Goal: Task Accomplishment & Management: Manage account settings

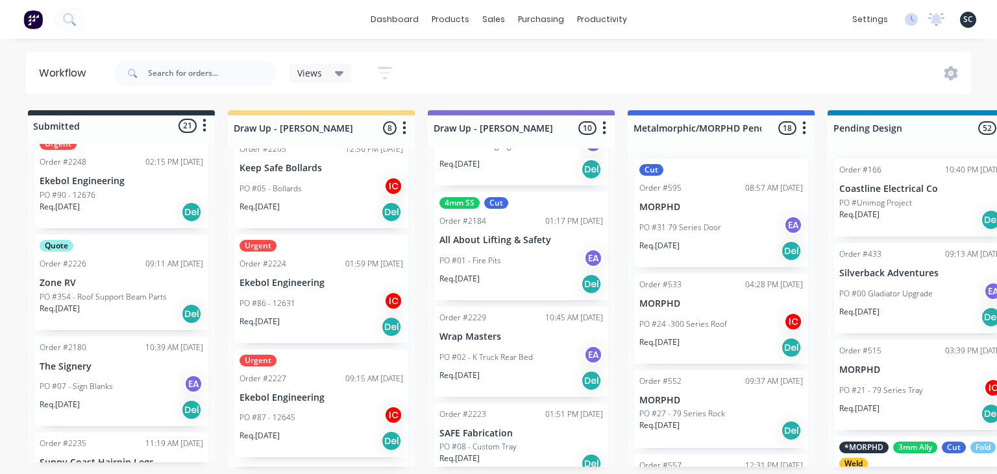
scroll to position [674, 0]
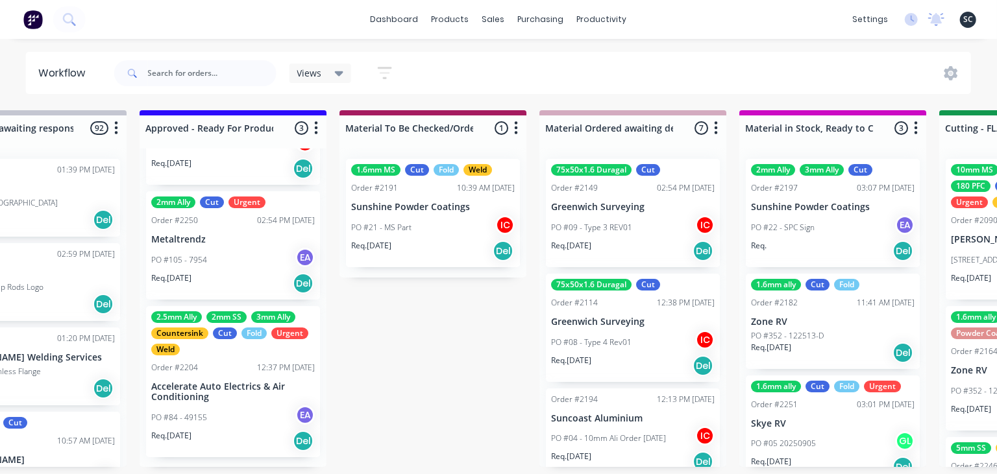
scroll to position [0, 1493]
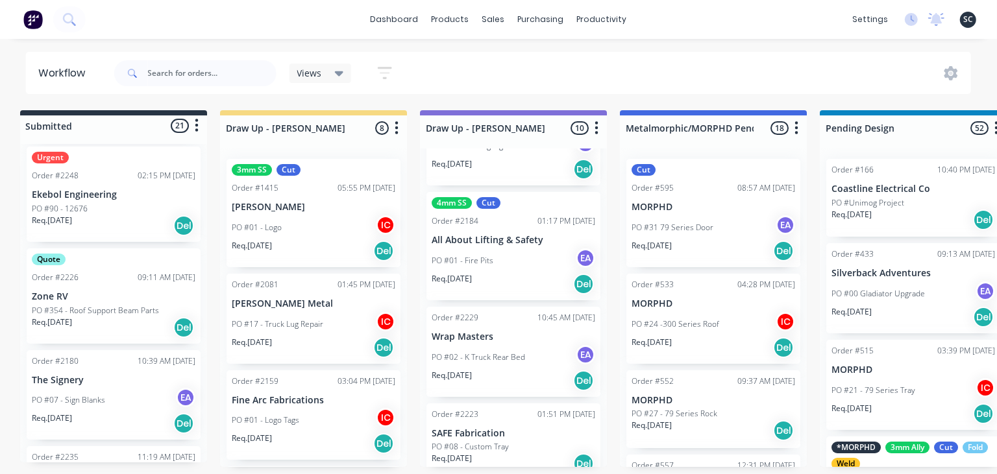
scroll to position [0, 0]
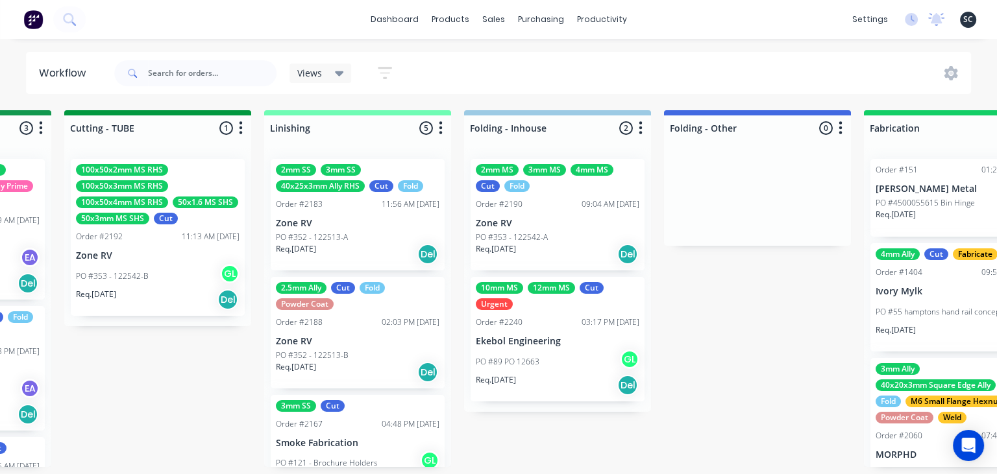
scroll to position [0, 2569]
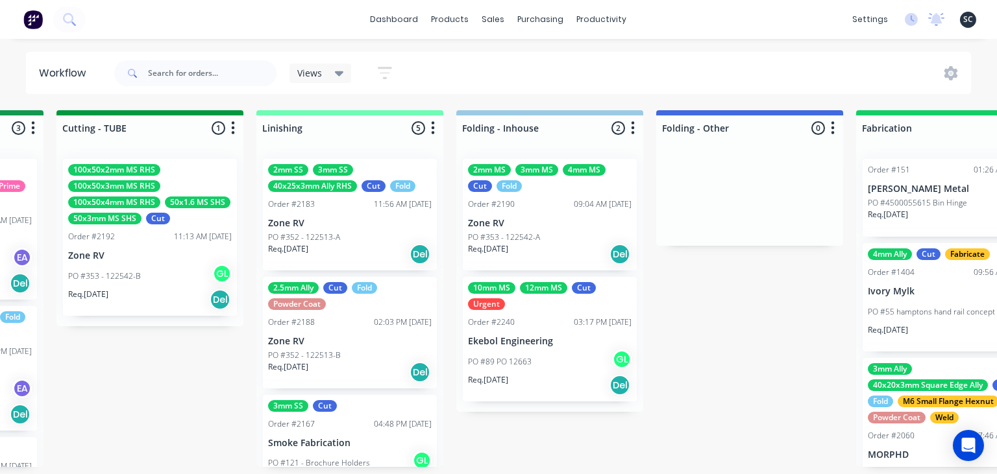
click at [773, 338] on div "Submitted 21 Status colour #273444 hex #273444 Save Cancel Summaries Total orde…" at bounding box center [8, 288] width 5174 height 357
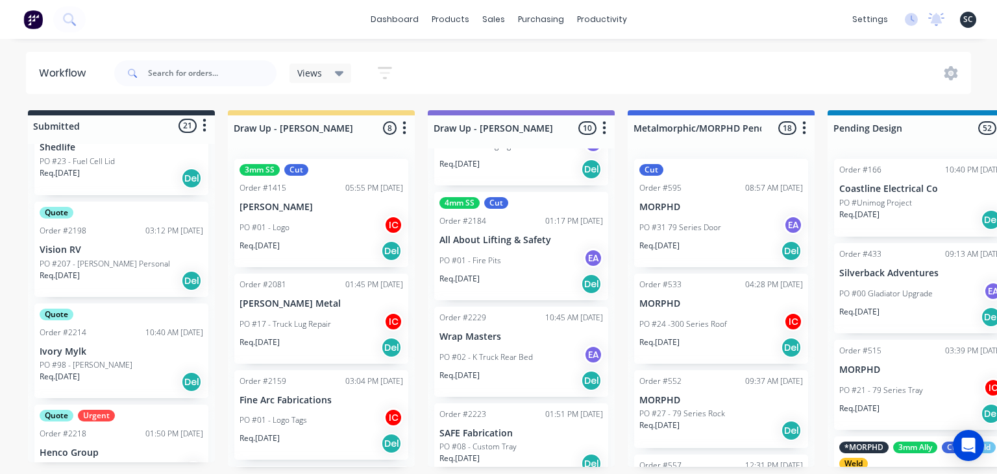
scroll to position [0, 0]
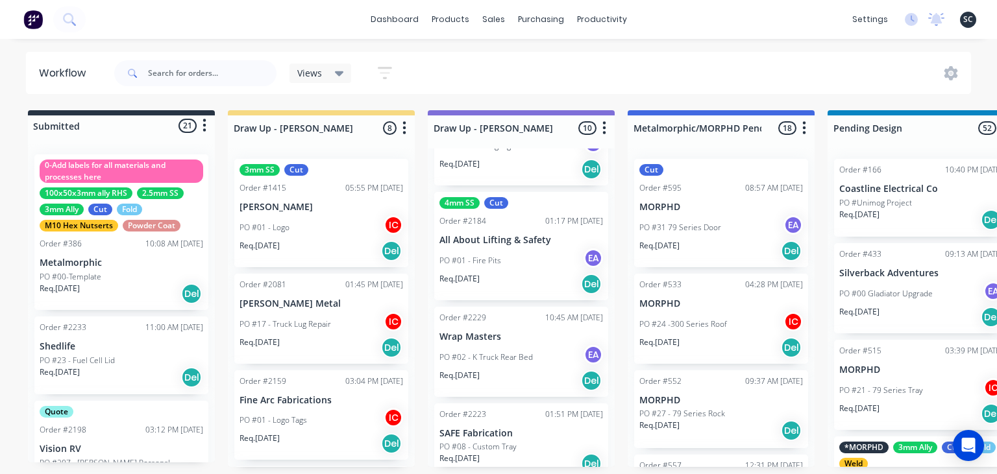
click at [204, 39] on div "dashboard products sales purchasing productivity dashboard products Product Cat…" at bounding box center [498, 198] width 997 height 396
click at [759, 40] on div "dashboard products sales purchasing productivity dashboard products Product Cat…" at bounding box center [498, 198] width 997 height 396
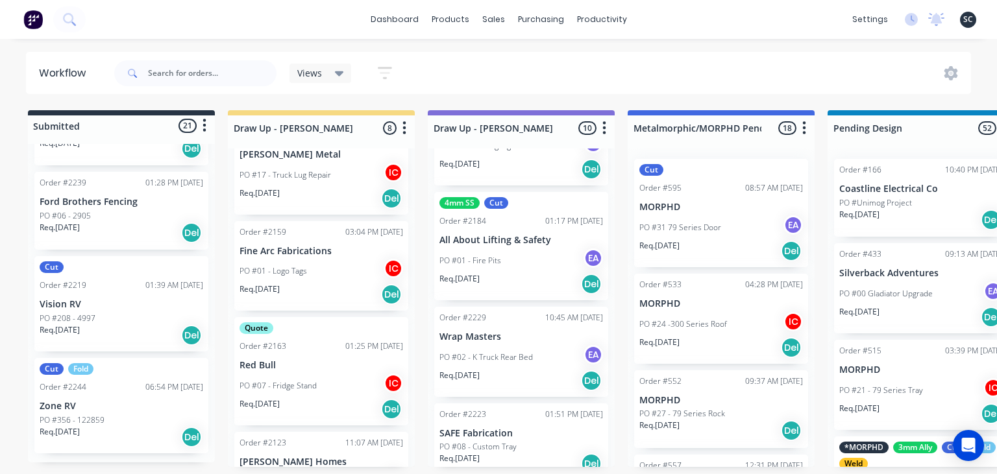
scroll to position [1795, 0]
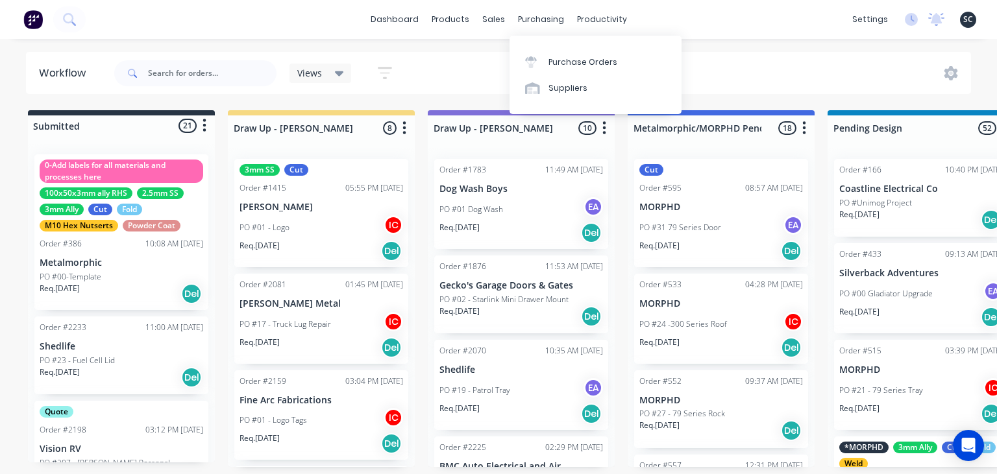
scroll to position [1366, 0]
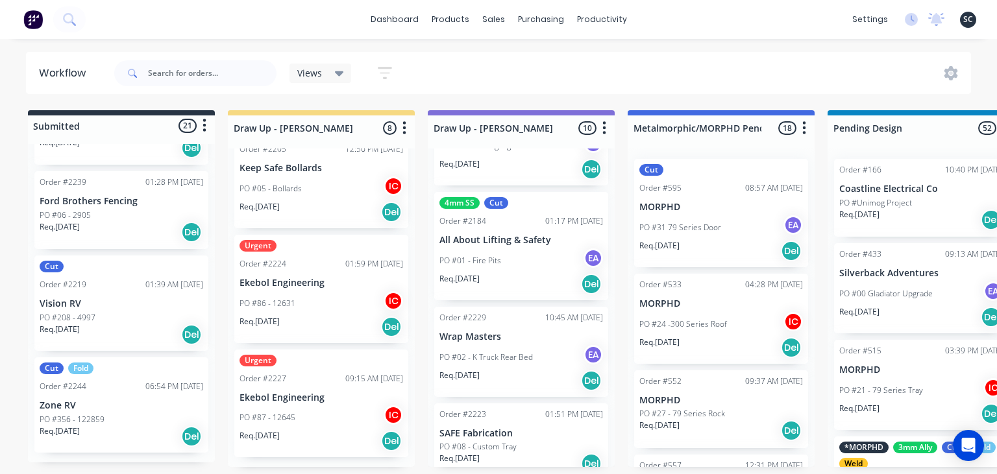
click at [643, 45] on div "dashboard products sales purchasing productivity dashboard products Product Cat…" at bounding box center [498, 198] width 997 height 396
click at [651, 40] on div "dashboard products sales purchasing productivity dashboard products Product Cat…" at bounding box center [498, 198] width 997 height 396
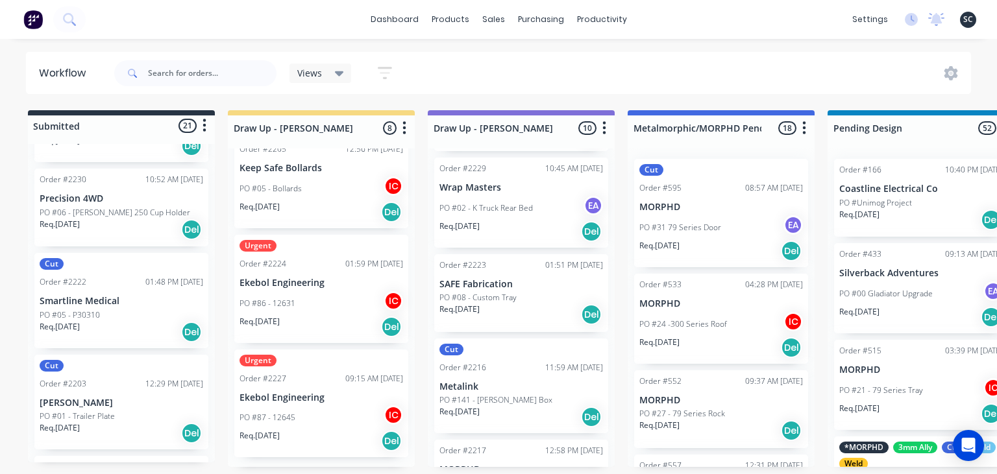
scroll to position [1569, 0]
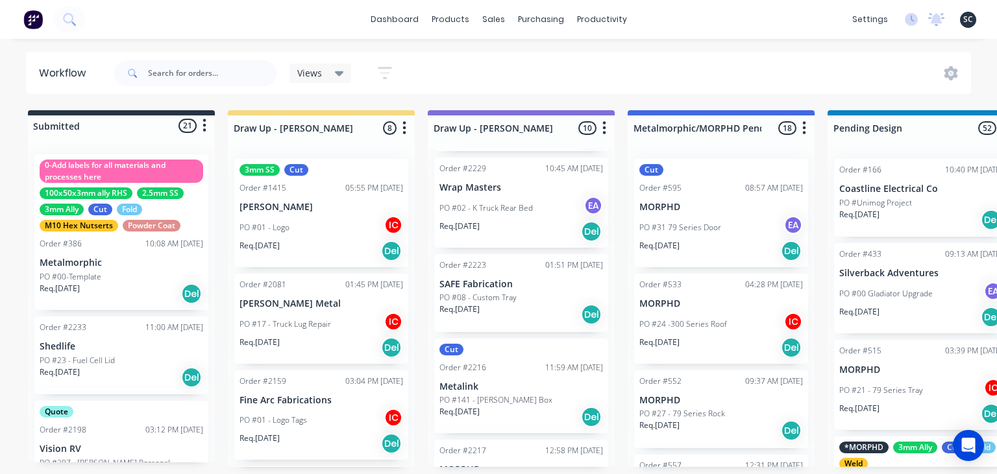
click at [6, 91] on div "Workflow Views Save new view None (Default) edit Greg edit Greg edit Show/Hide …" at bounding box center [498, 73] width 997 height 42
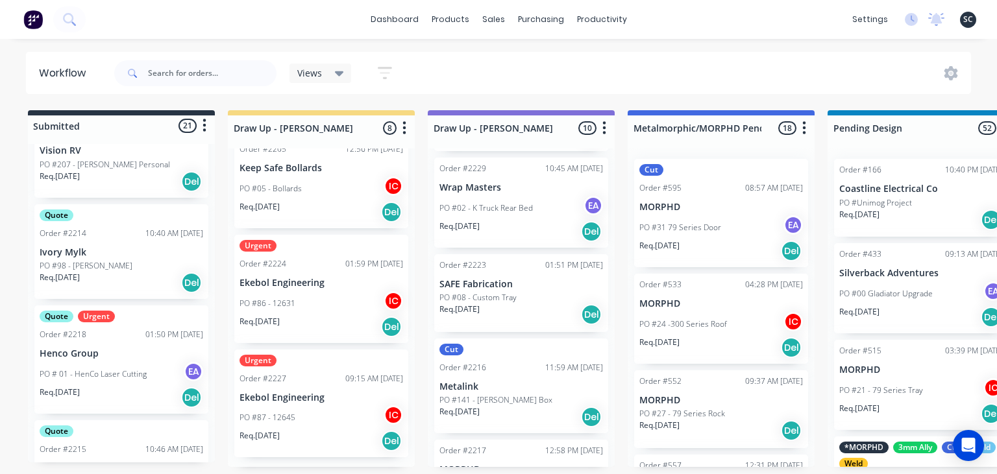
scroll to position [300, 0]
click at [540, 219] on div "PO #02 - K Truck Rear Bed EA" at bounding box center [520, 208] width 163 height 25
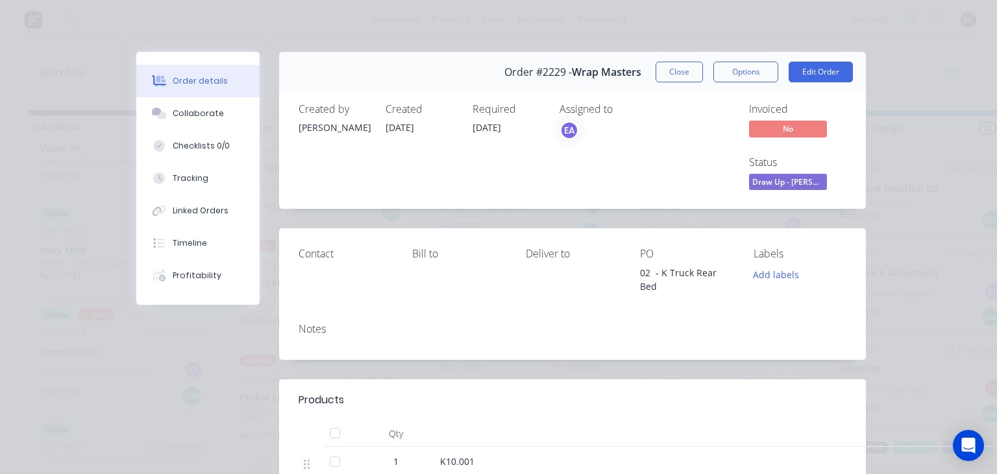
drag, startPoint x: 467, startPoint y: 14, endPoint x: 463, endPoint y: 25, distance: 11.9
click at [466, 14] on div "Order details Collaborate Checklists 0/0 Tracking Linked Orders Timeline Profit…" at bounding box center [498, 237] width 997 height 474
click at [679, 76] on button "Close" at bounding box center [678, 72] width 47 height 21
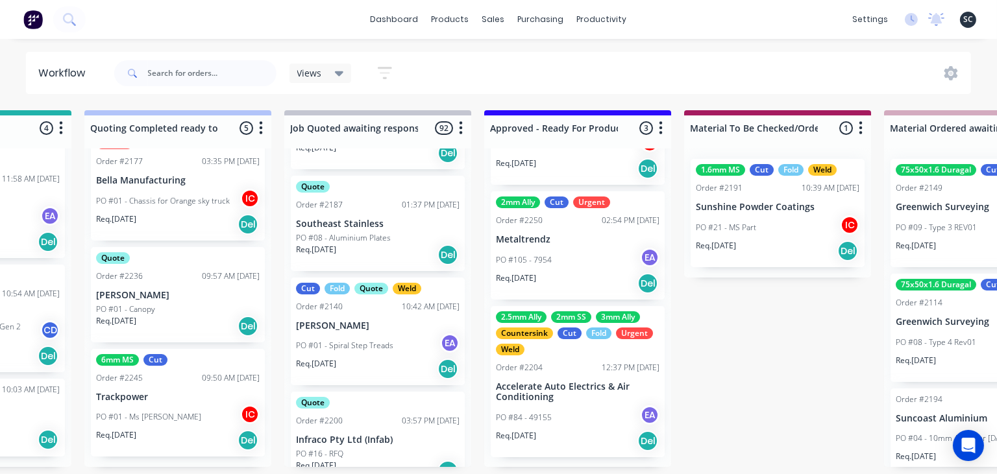
scroll to position [9280, 0]
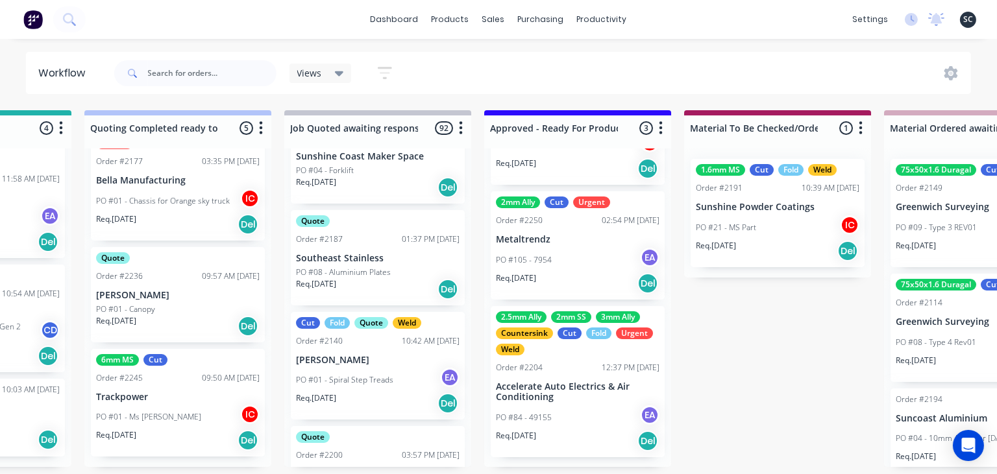
click at [386, 393] on div "Req. 03/09/25 Del" at bounding box center [377, 404] width 163 height 22
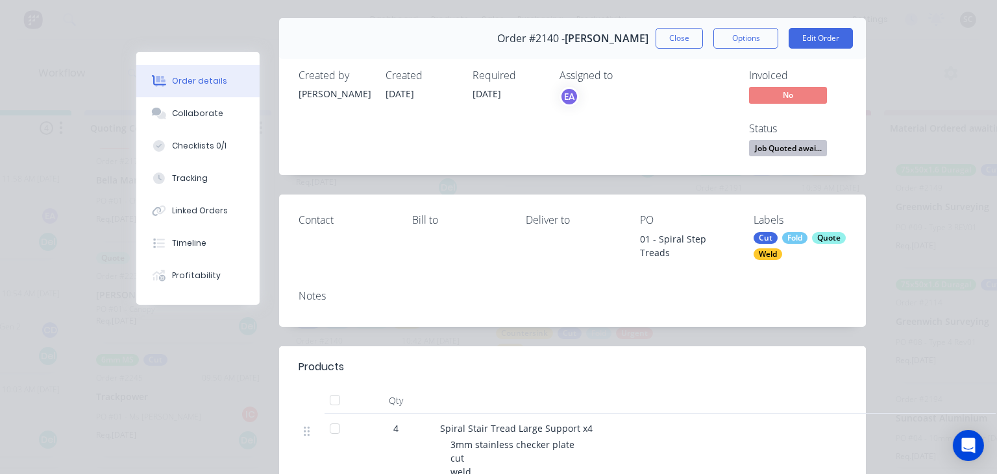
scroll to position [0, 0]
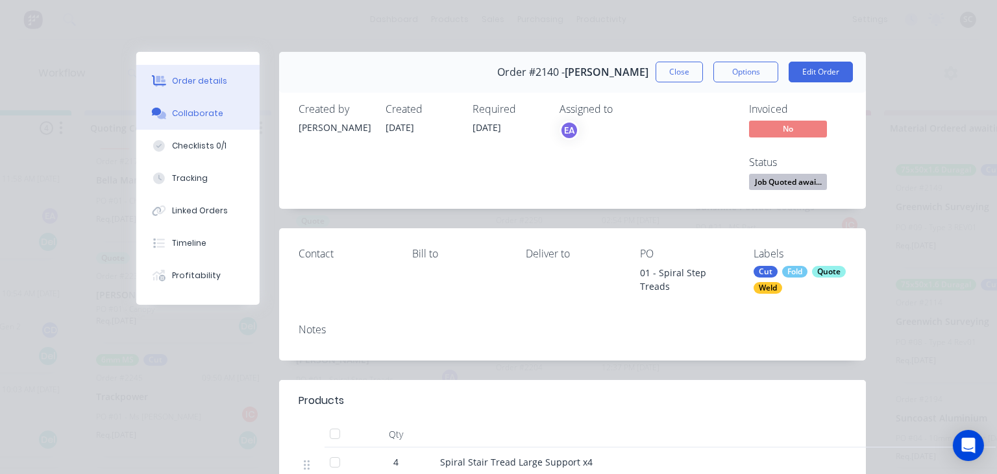
click at [193, 123] on button "Collaborate" at bounding box center [197, 113] width 123 height 32
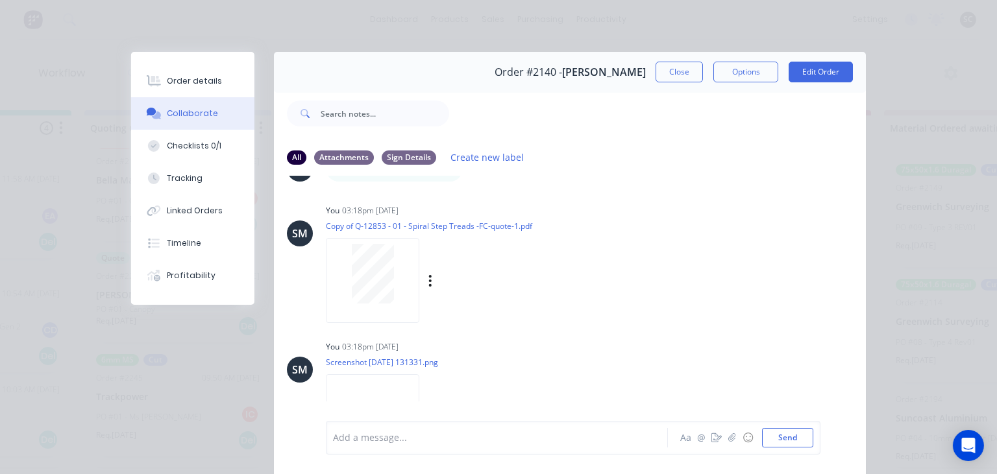
scroll to position [820, 0]
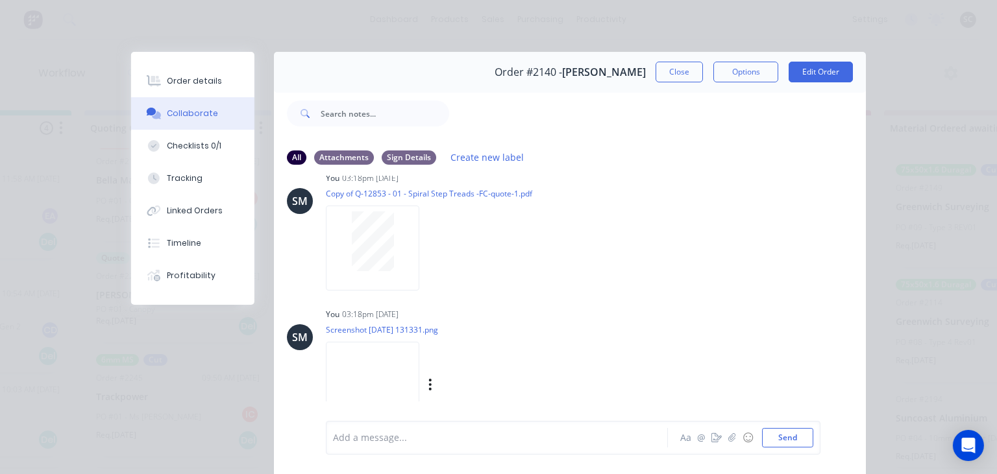
click at [419, 353] on img at bounding box center [372, 384] width 93 height 85
drag, startPoint x: 677, startPoint y: 77, endPoint x: 433, endPoint y: 365, distance: 378.0
click at [677, 76] on button "Close" at bounding box center [678, 72] width 47 height 21
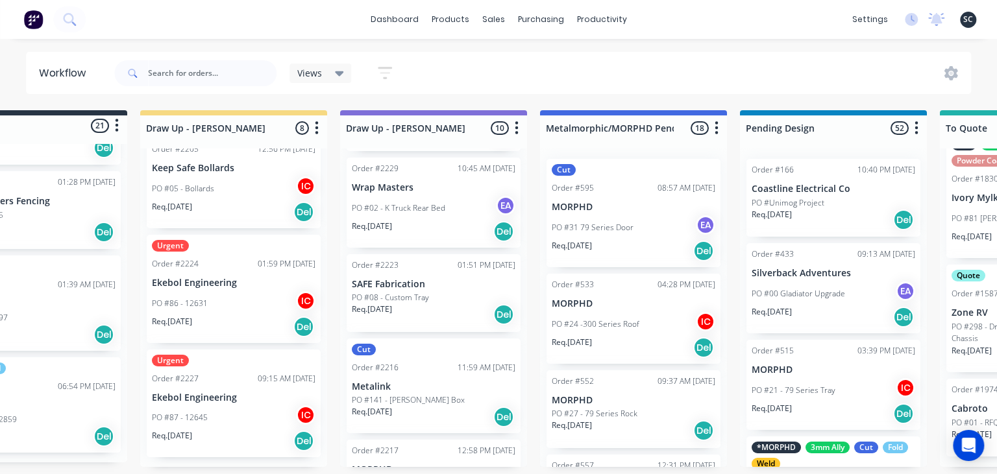
scroll to position [0, 0]
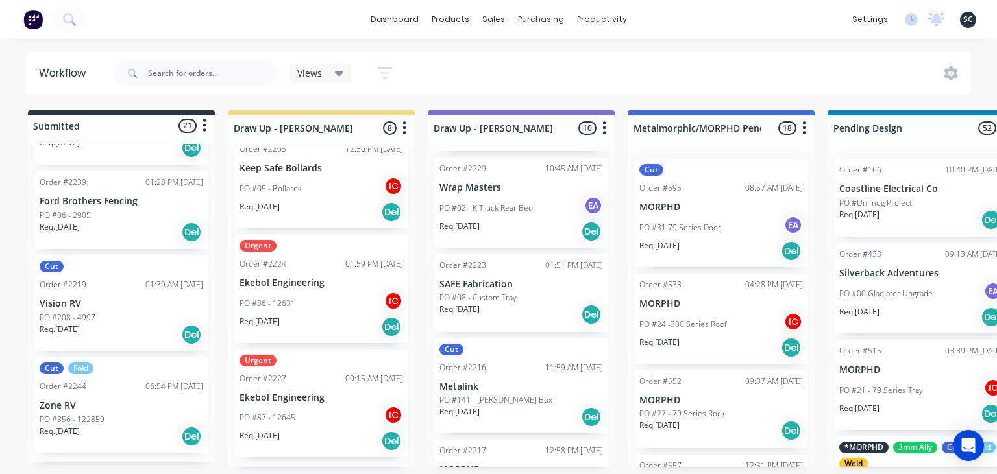
click at [1, 48] on div "dashboard products sales purchasing productivity dashboard products Product Cat…" at bounding box center [498, 198] width 997 height 396
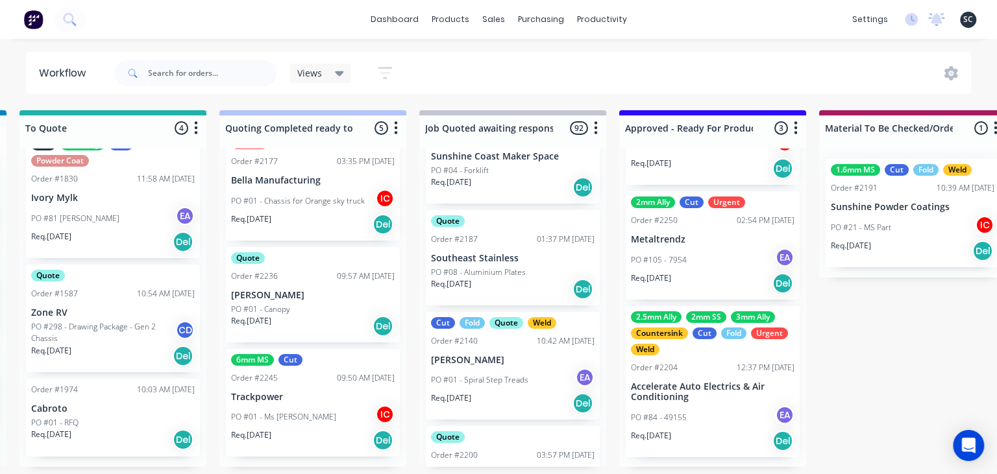
scroll to position [0, 1013]
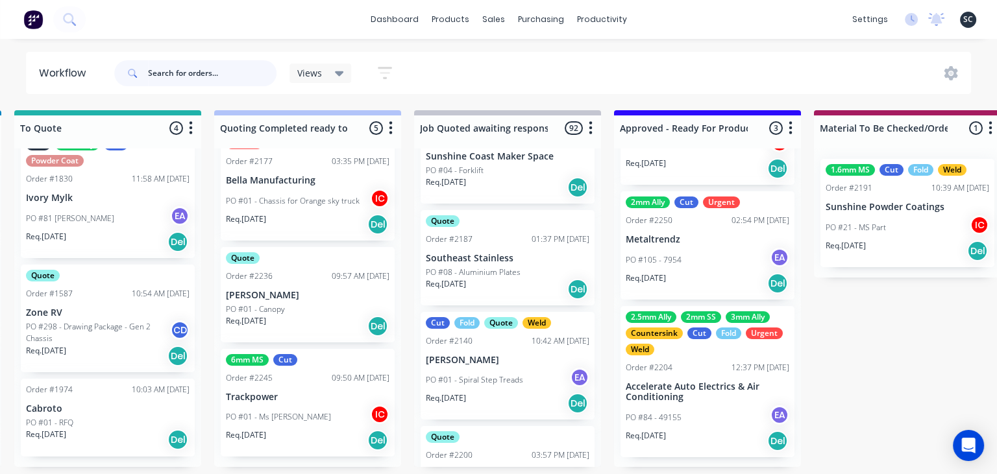
click at [196, 77] on input "text" at bounding box center [212, 73] width 128 height 26
click at [186, 75] on input "text" at bounding box center [212, 73] width 128 height 26
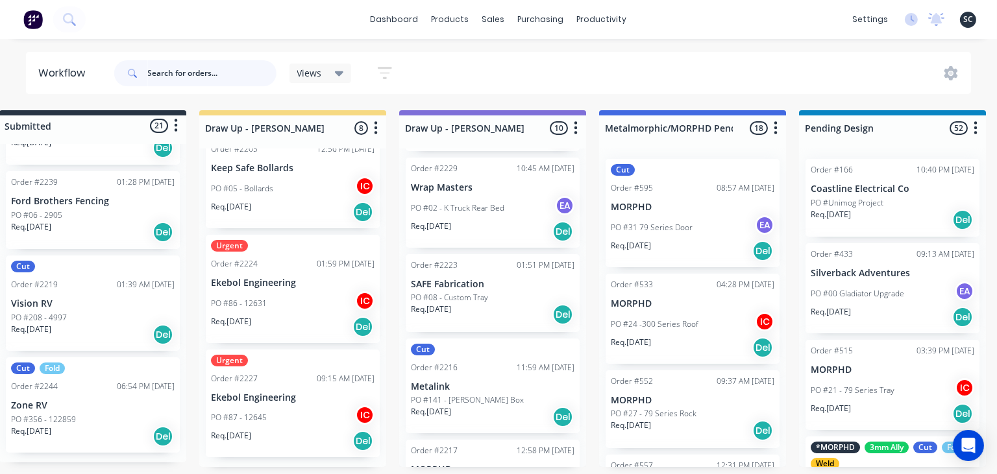
scroll to position [0, 0]
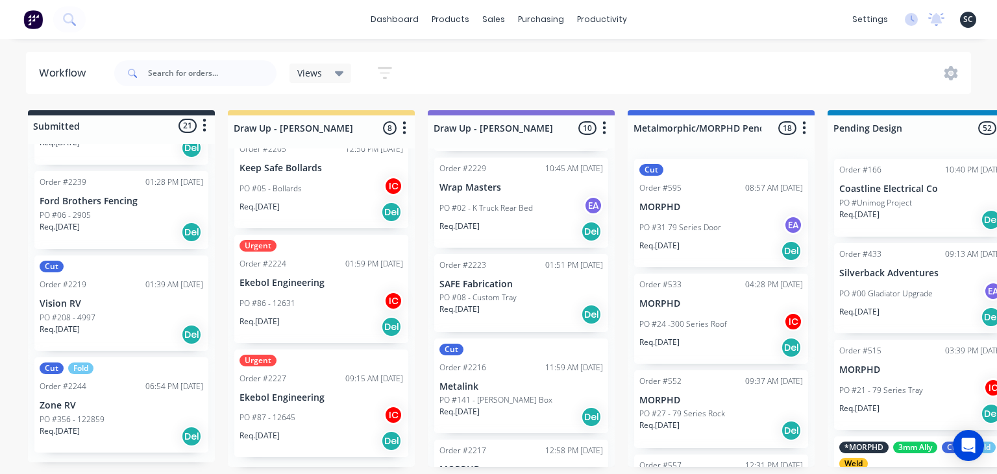
scroll to position [544, 0]
